Goal: Communication & Community: Ask a question

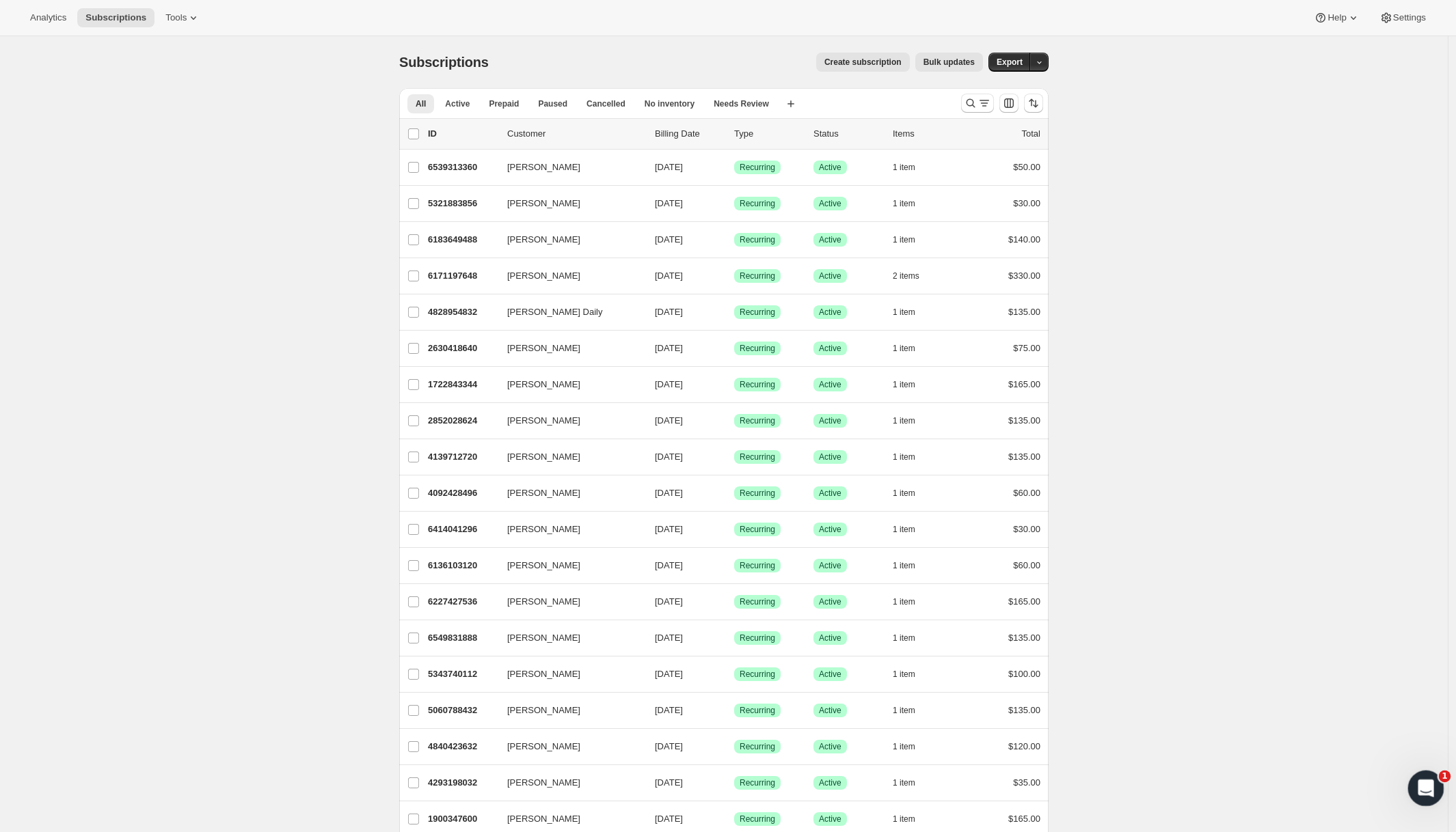
click at [1420, 788] on icon "Open Intercom Messenger" at bounding box center [1423, 785] width 10 height 11
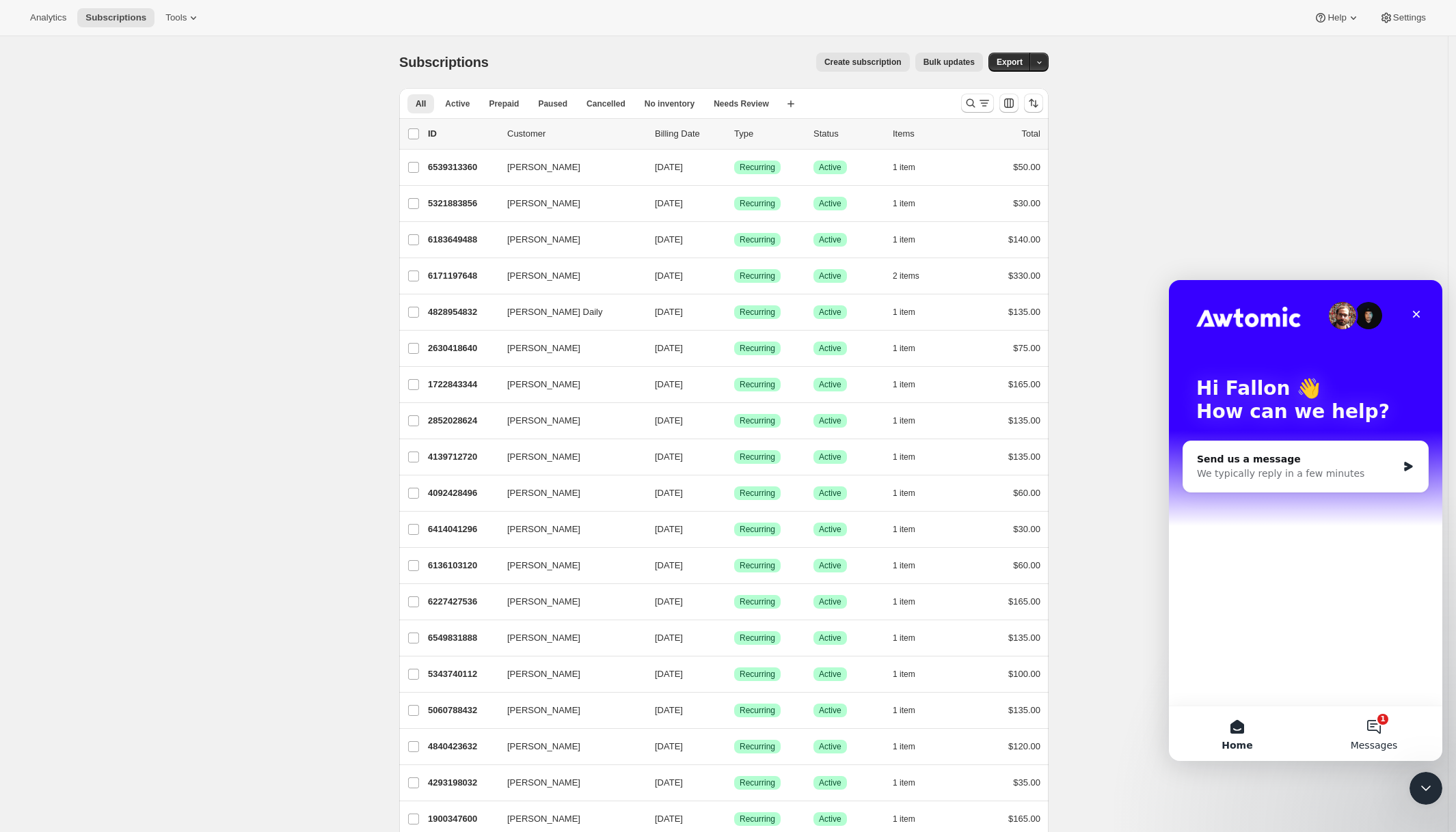
click at [1379, 730] on button "1 Messages" at bounding box center [1374, 733] width 137 height 55
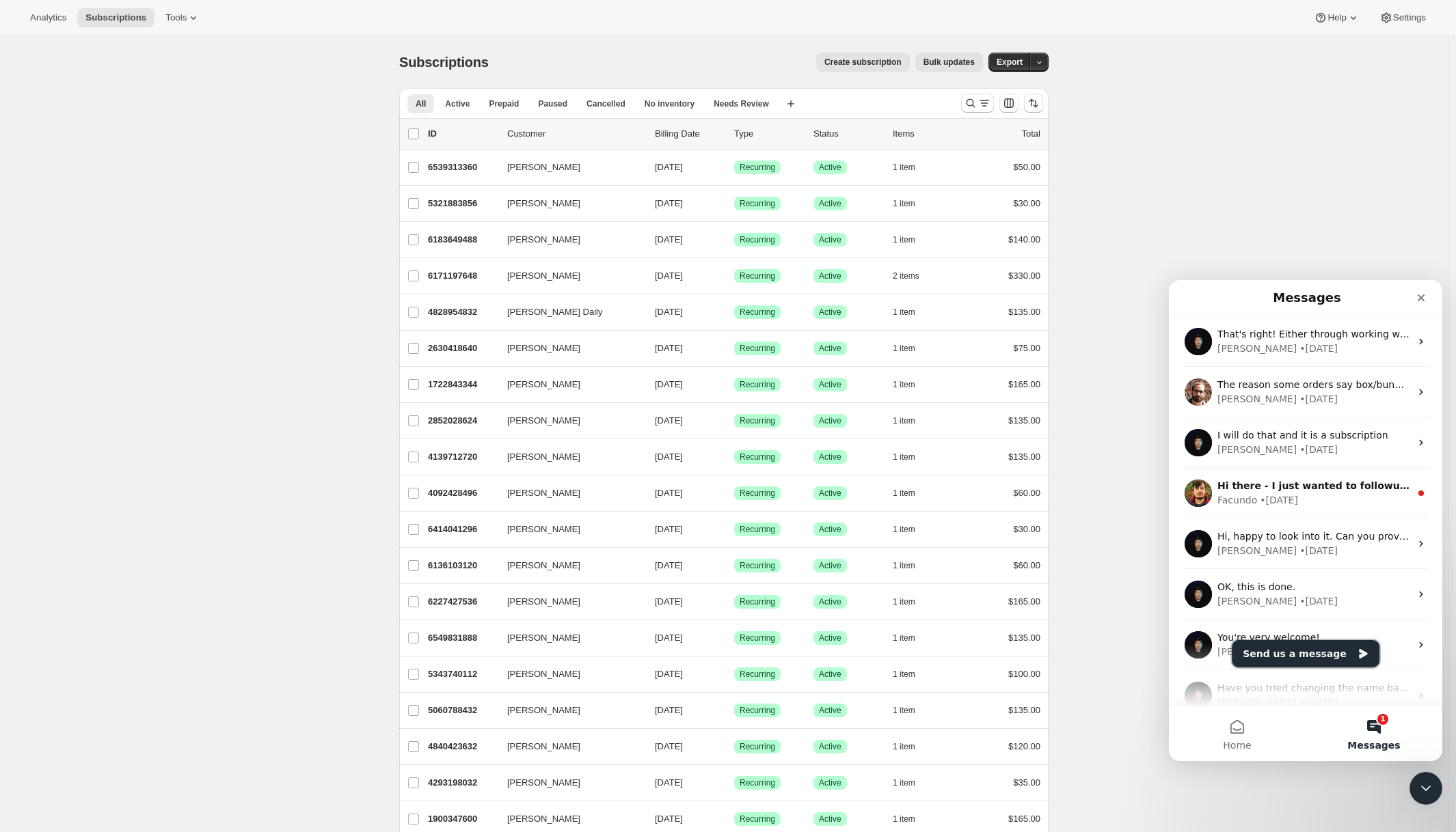
click at [1305, 649] on button "Send us a message" at bounding box center [1306, 653] width 148 height 28
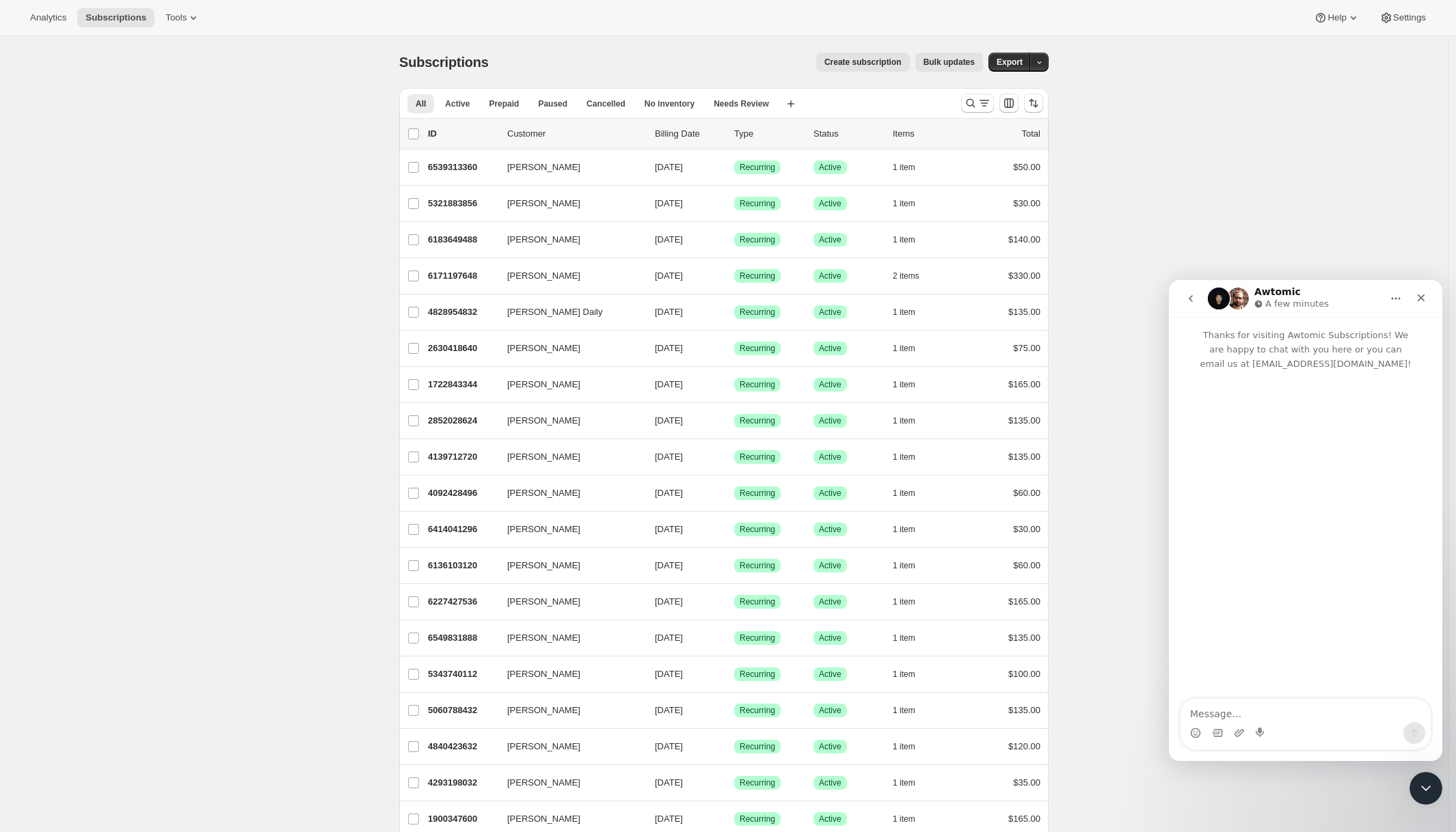
click at [1254, 523] on div "Intercom messenger" at bounding box center [1305, 535] width 273 height 329
click at [1251, 523] on div "Intercom messenger" at bounding box center [1305, 535] width 273 height 329
click at [1301, 714] on textarea "Message…" at bounding box center [1305, 710] width 250 height 23
click at [182, 23] on span "Tools" at bounding box center [176, 17] width 21 height 11
click at [149, 86] on span "Bundles" at bounding box center [192, 93] width 121 height 13
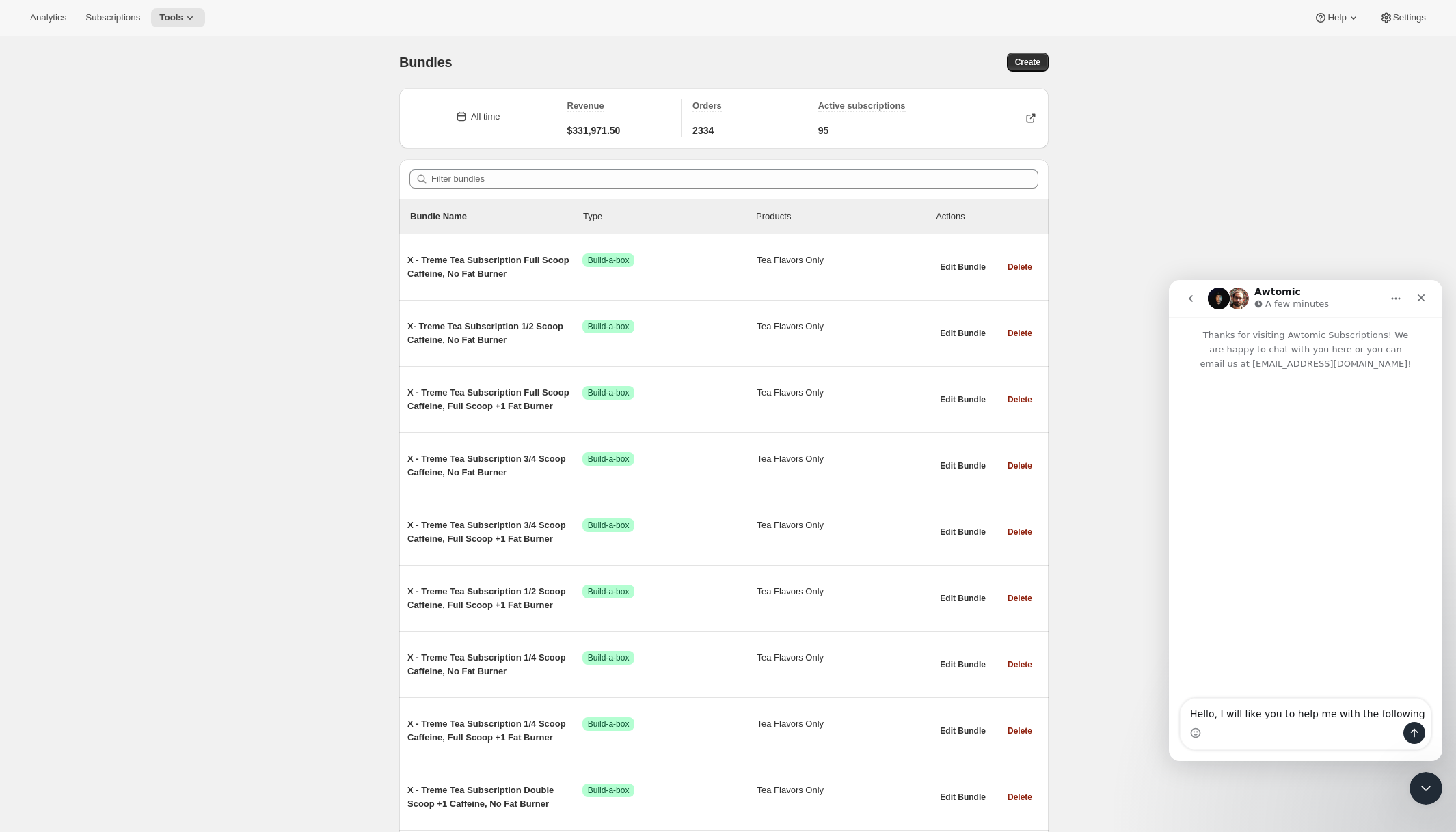
click at [1312, 723] on div "Intercom messenger" at bounding box center [1305, 732] width 250 height 22
click at [1403, 711] on textarea "Hello, I will like you to help me with the following" at bounding box center [1305, 710] width 250 height 23
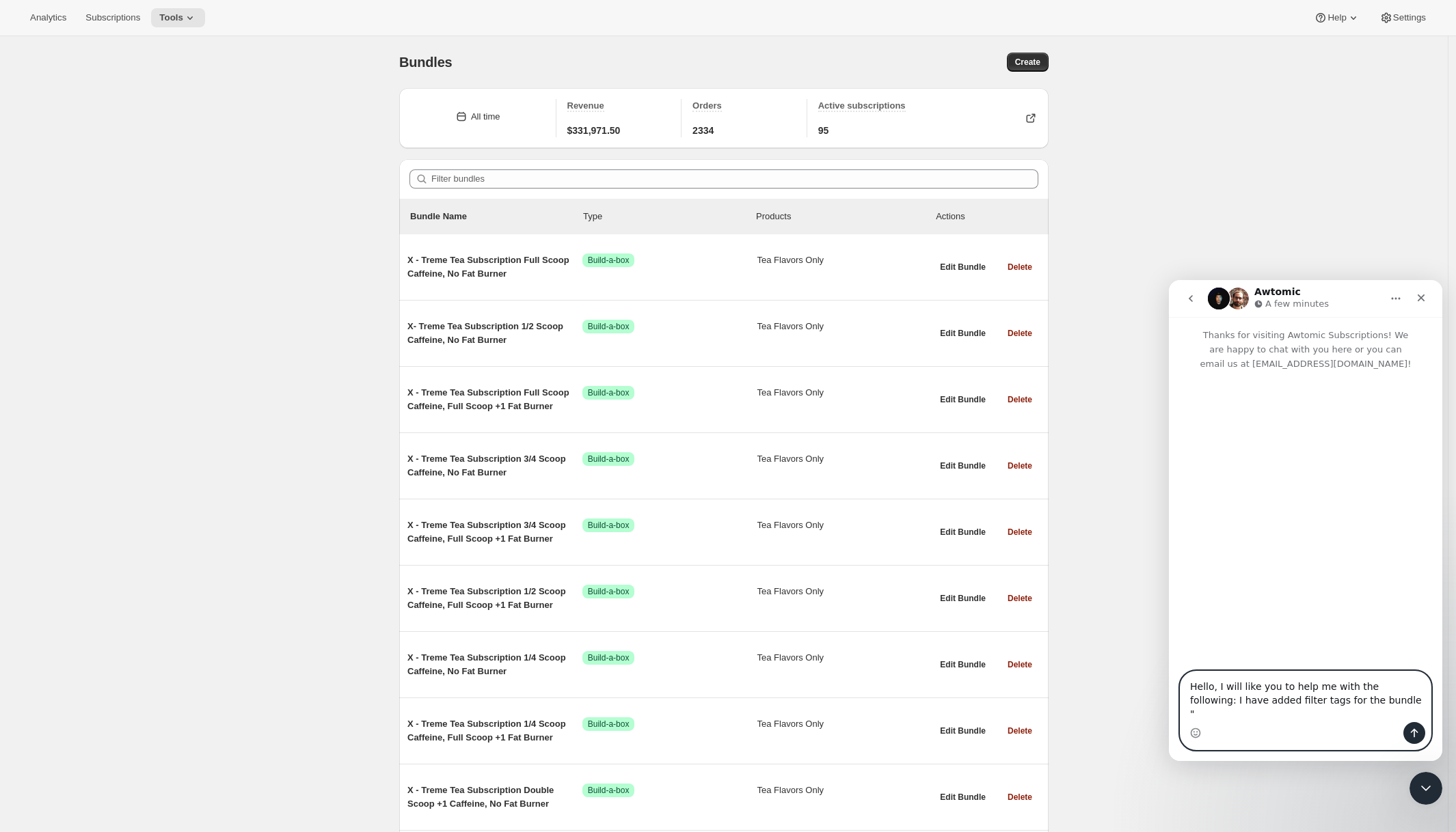
paste textarea "X - Treme Tea Subscription 1/4 Scoop Caffeine, No Fat Burner"
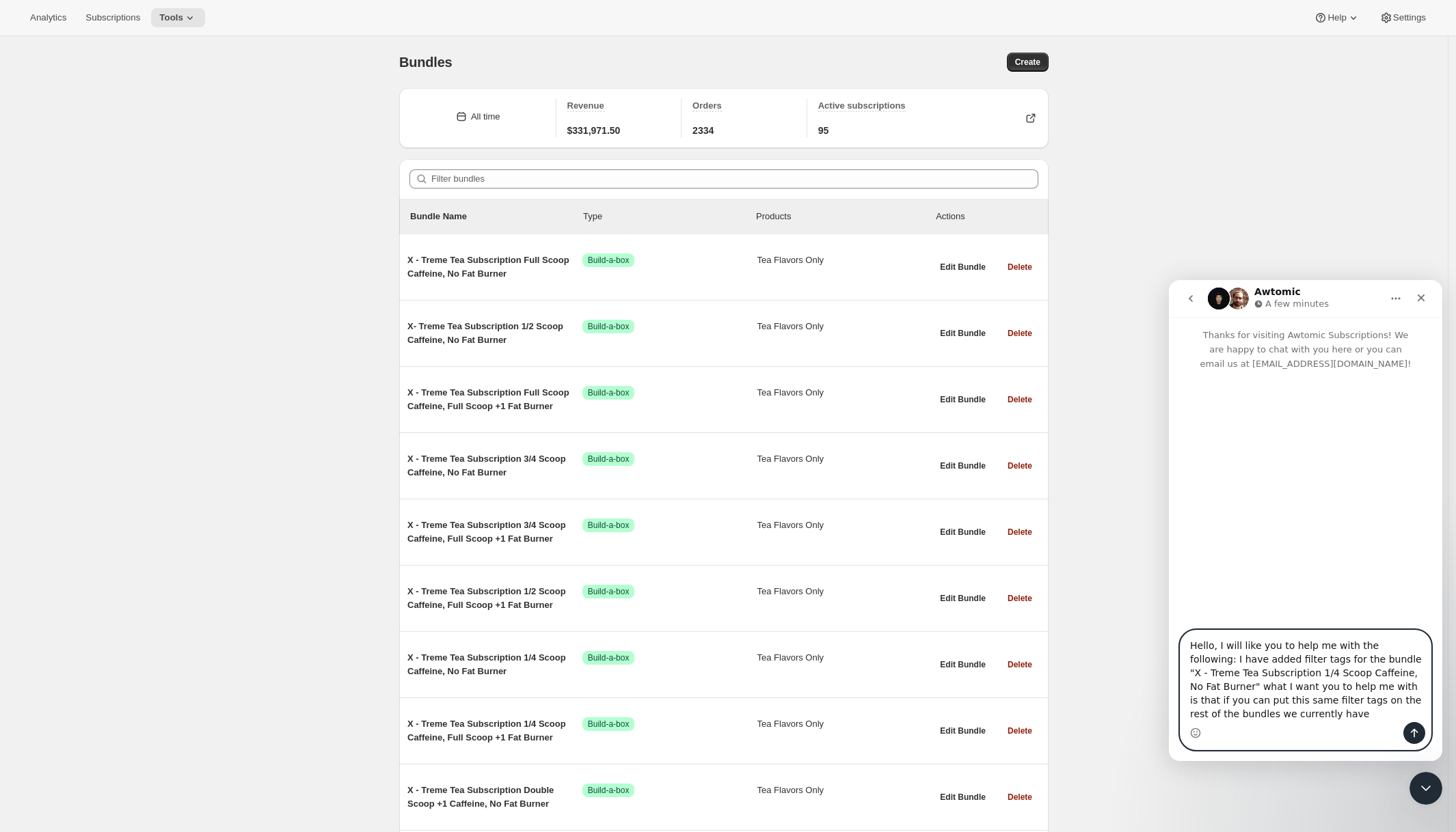
click at [1402, 687] on textarea "Hello, I will like you to help me with the following: I have added filter tags …" at bounding box center [1305, 676] width 250 height 92
click at [1327, 709] on textarea "Hello, I will like you to help me with the following: I have added filter tags …" at bounding box center [1305, 676] width 250 height 92
type textarea "Hello, I will like you to help me with the following: I have added filter tags …"
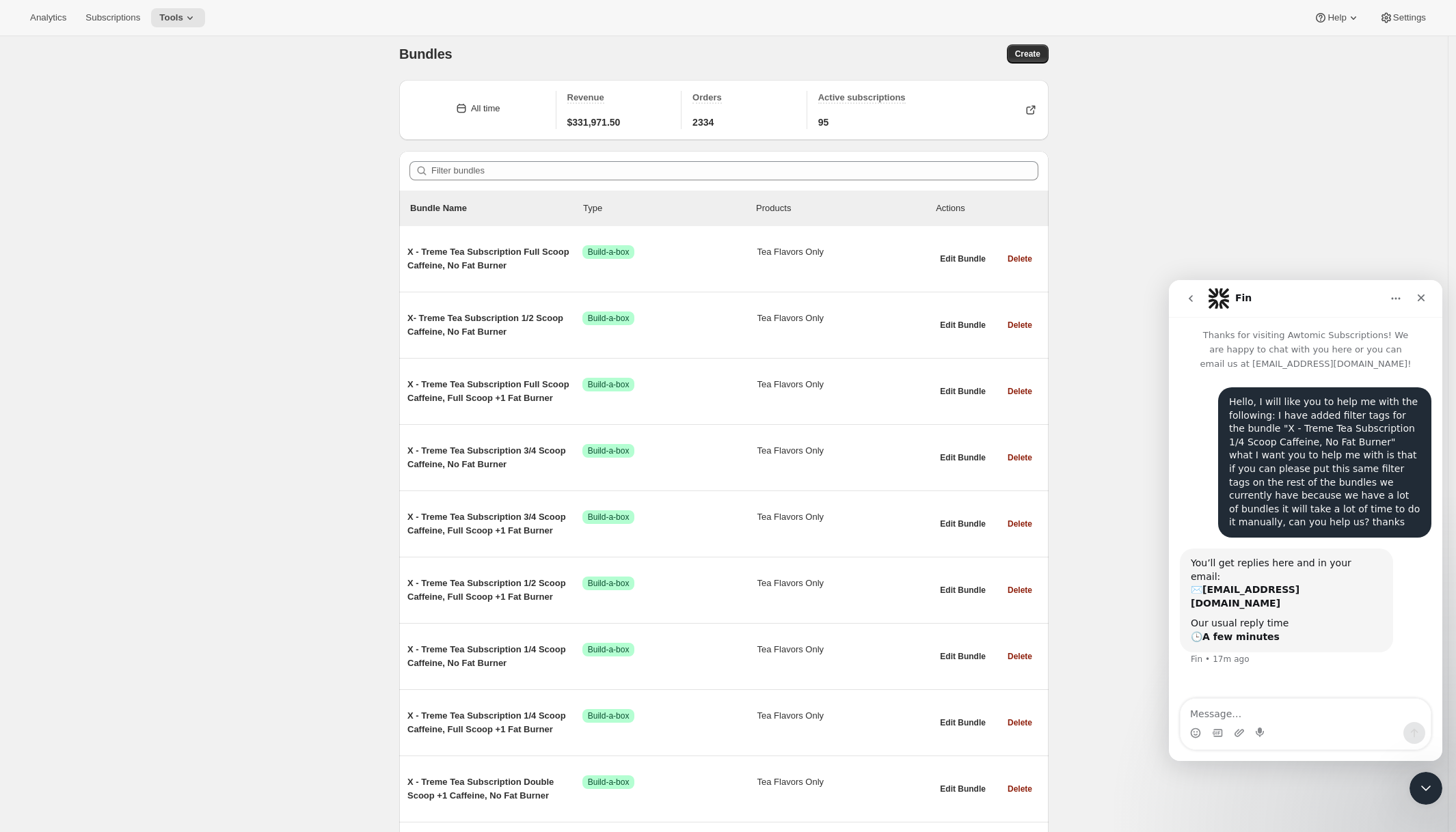
click at [1268, 713] on textarea "Message…" at bounding box center [1305, 710] width 250 height 23
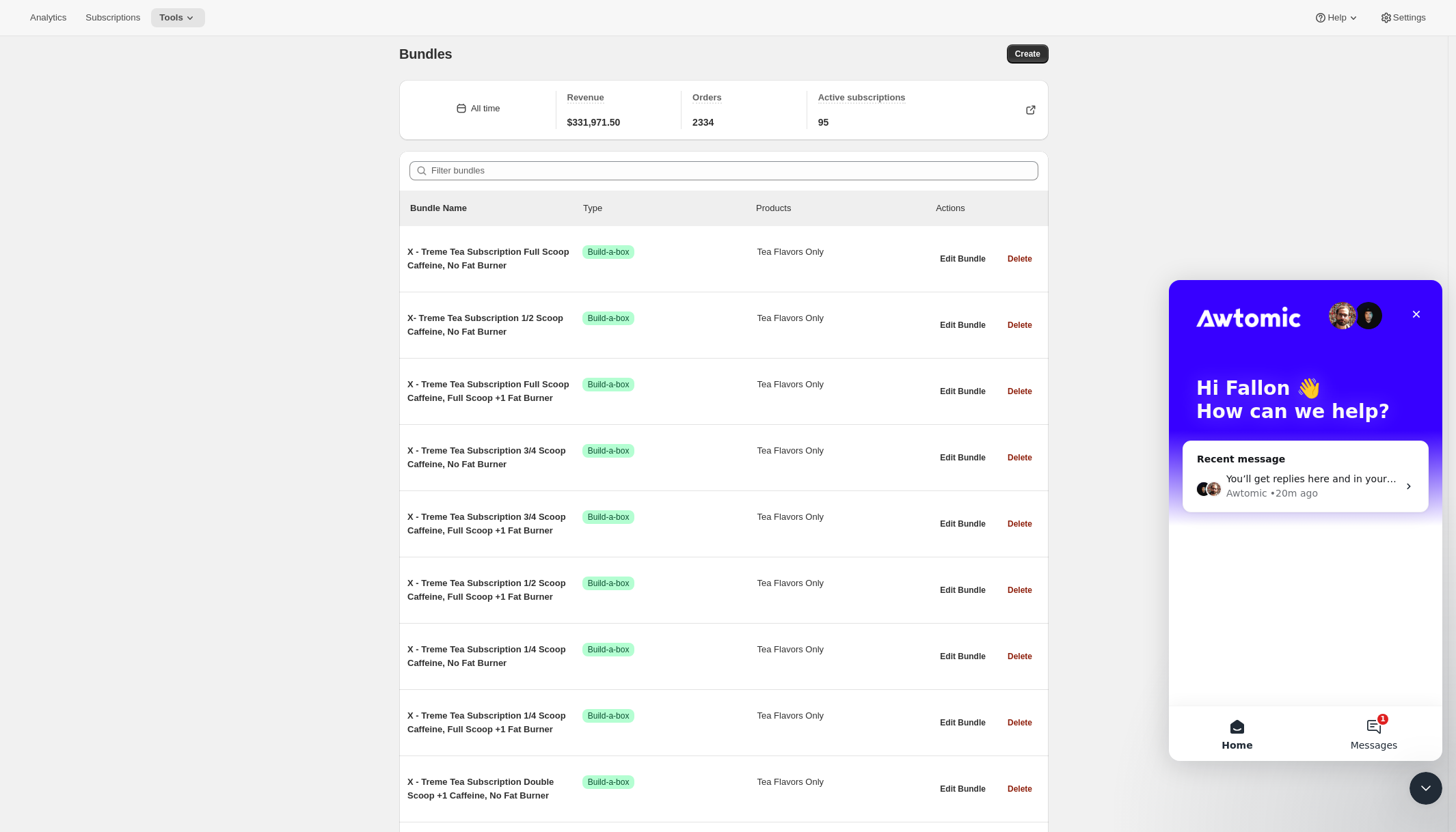
click at [1375, 726] on button "1 Messages" at bounding box center [1374, 733] width 137 height 55
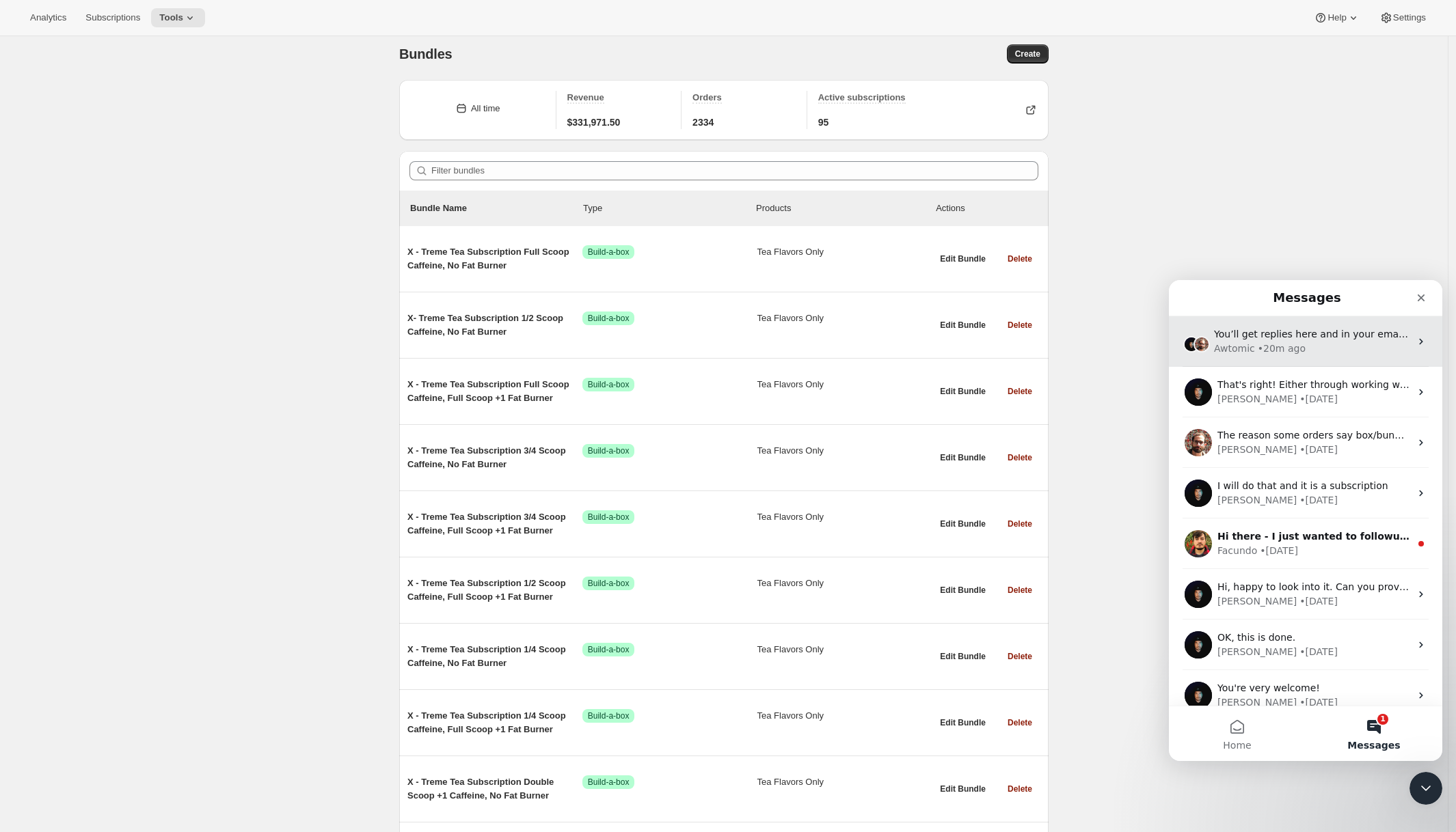
click at [1284, 346] on div "• 20m ago" at bounding box center [1282, 349] width 48 height 14
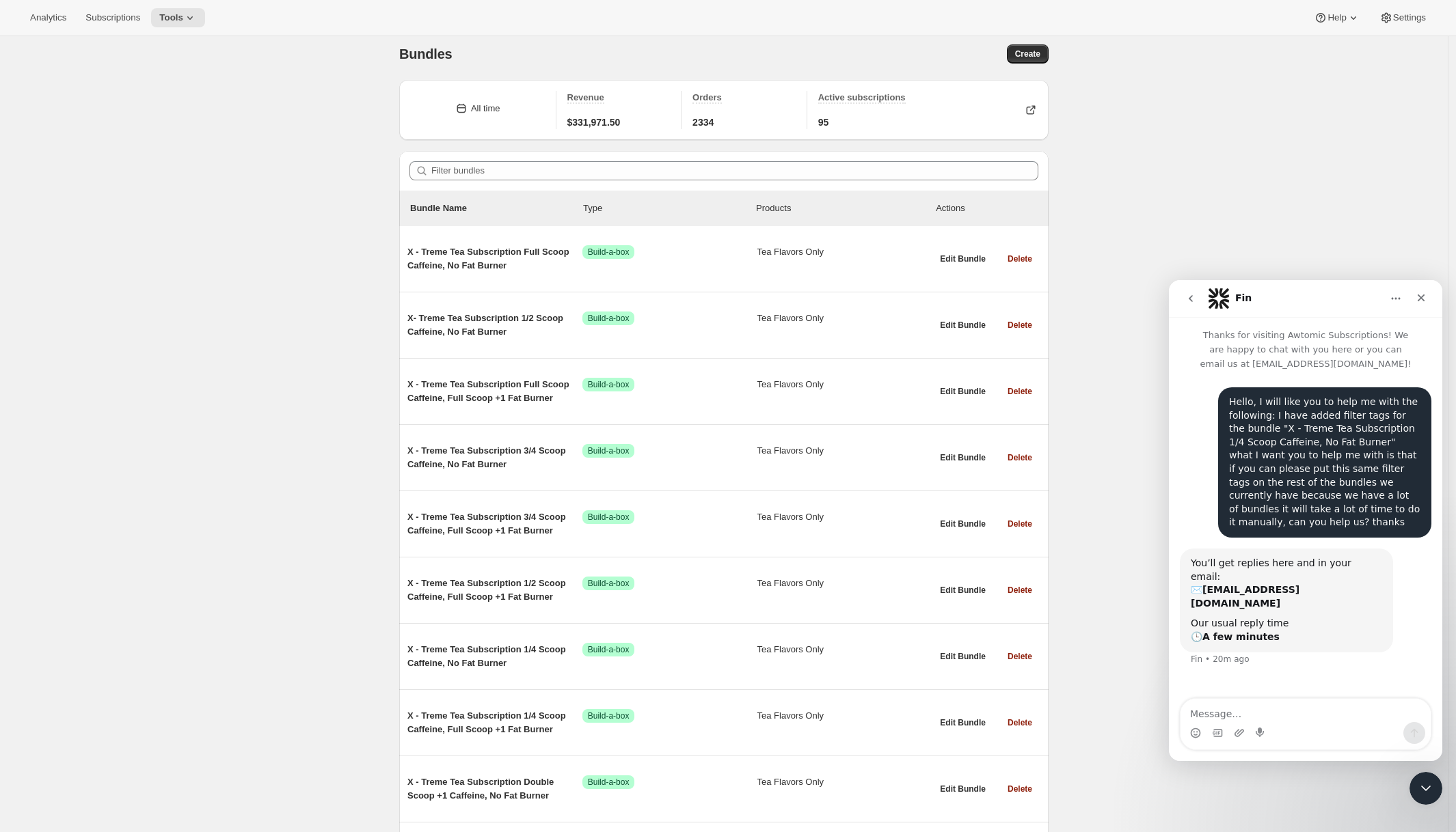
click at [1296, 724] on div "Intercom messenger" at bounding box center [1305, 732] width 250 height 22
click at [1297, 717] on textarea "Message…" at bounding box center [1305, 710] width 250 height 23
click at [1363, 658] on div "Hello, I will like you to help me with the following: I have added filter tags …" at bounding box center [1305, 535] width 273 height 329
click at [1322, 705] on textarea "Message…" at bounding box center [1305, 710] width 250 height 23
type textarea "Hello?"
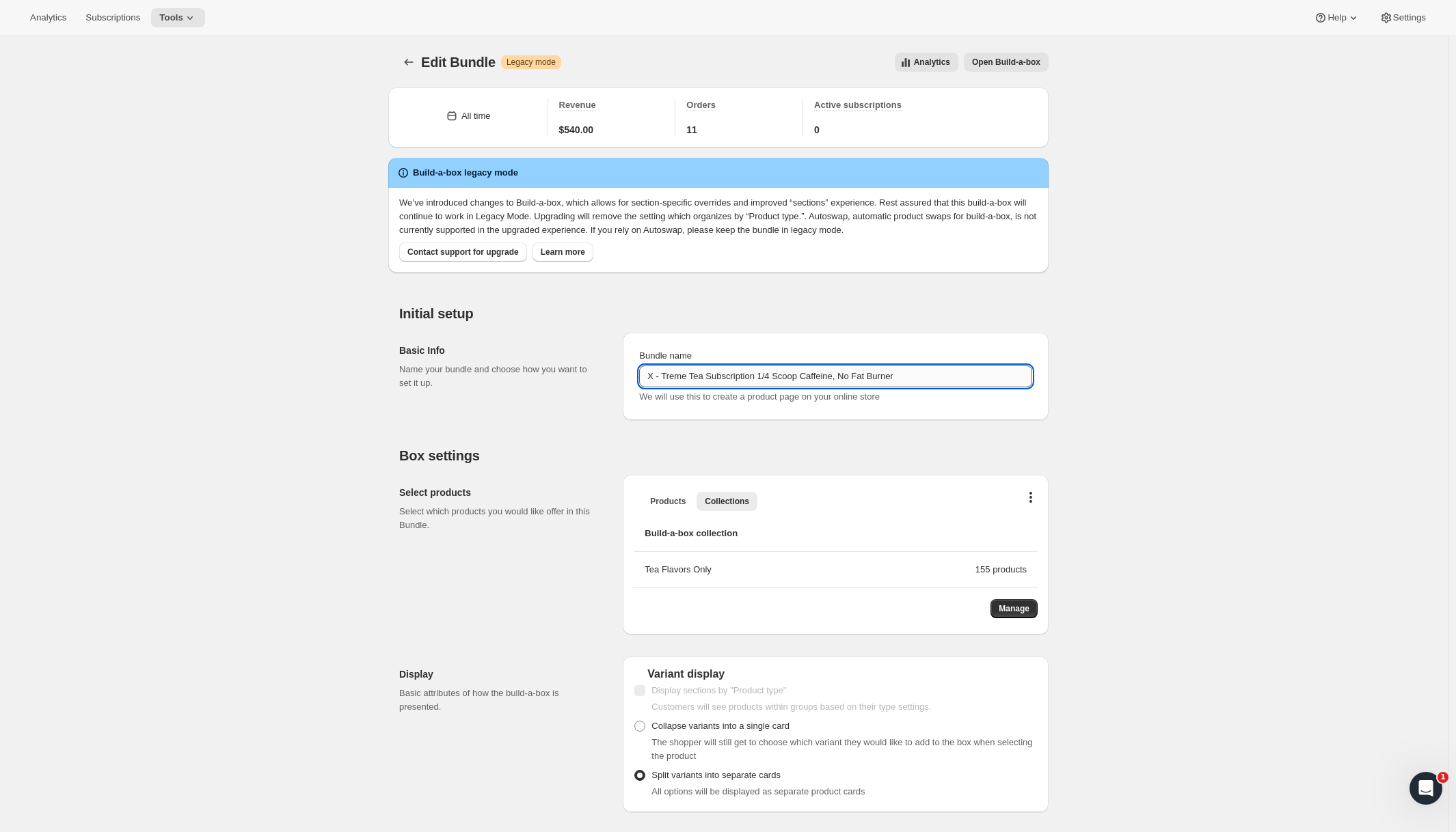
click at [929, 373] on input "X - Treme Tea Subscription 1/4 Scoop Caffeine, No Fat Burner" at bounding box center [835, 376] width 393 height 22
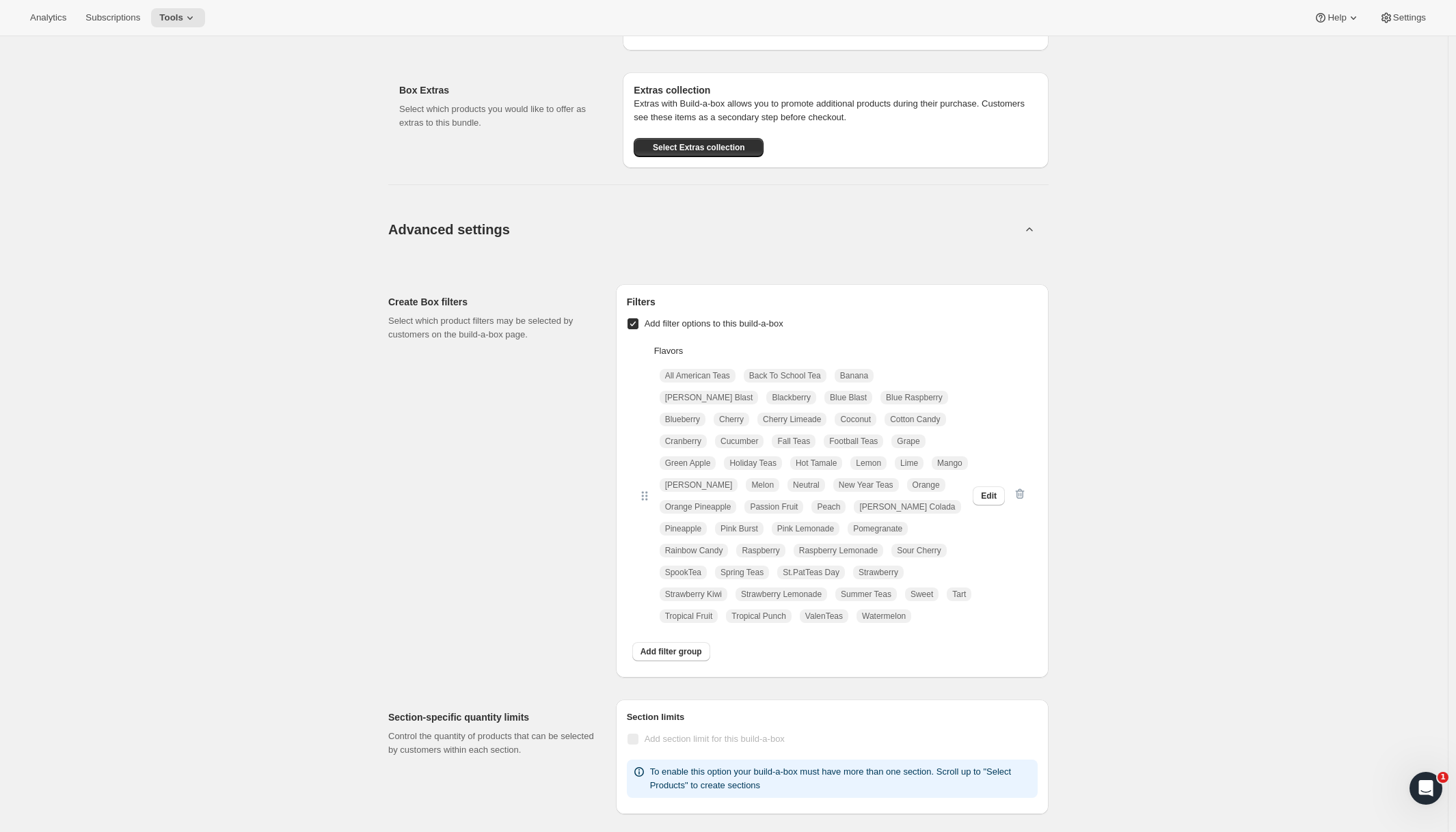
scroll to position [993, 0]
